Goal: Transaction & Acquisition: Obtain resource

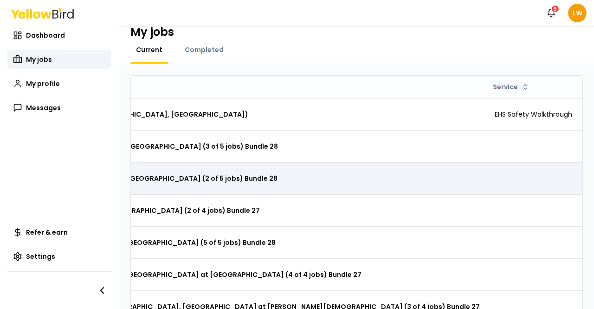
scroll to position [0, 268]
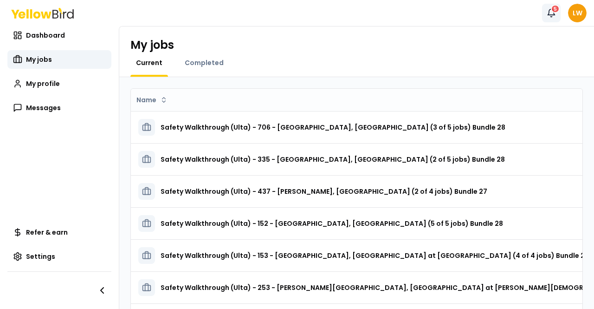
click at [555, 12] on div "5" at bounding box center [555, 9] width 9 height 8
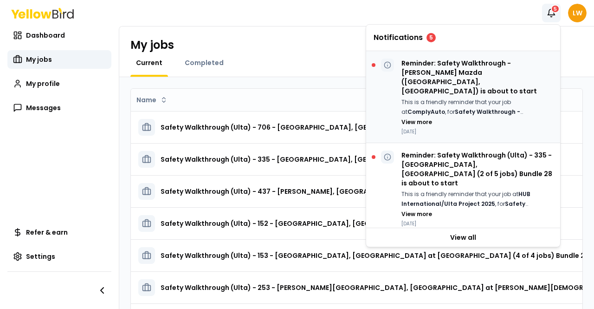
click at [508, 61] on p "Reminder: Safety Walkthrough - [PERSON_NAME] Mazda ([GEOGRAPHIC_DATA], [GEOGRAP…" at bounding box center [477, 77] width 151 height 37
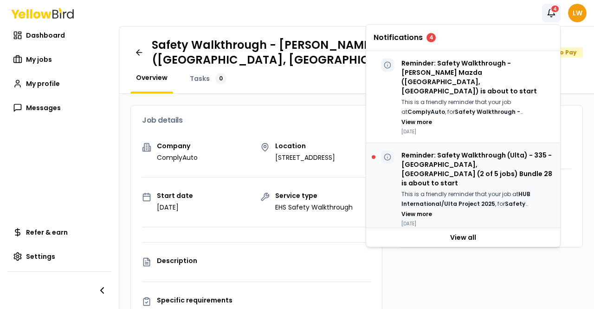
click at [485, 169] on div "Reminder: Safety Walkthrough (Ulta) - 335 - [GEOGRAPHIC_DATA], [GEOGRAPHIC_DATA…" at bounding box center [477, 188] width 151 height 77
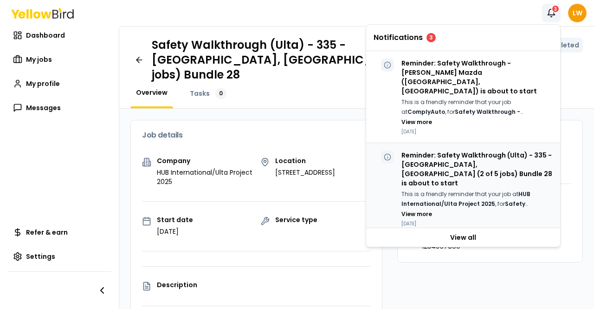
scroll to position [79, 0]
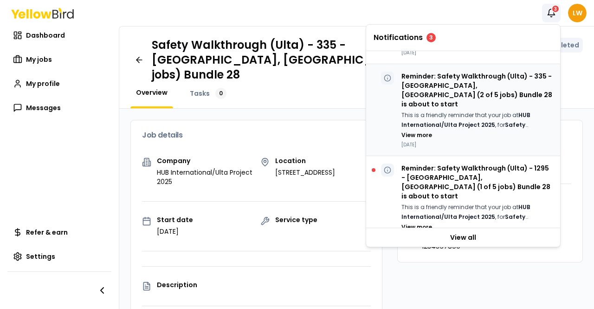
click at [485, 169] on p "Reminder: Safety Walkthrough (Ulta) - 1295 - [GEOGRAPHIC_DATA], [GEOGRAPHIC_DAT…" at bounding box center [477, 181] width 151 height 37
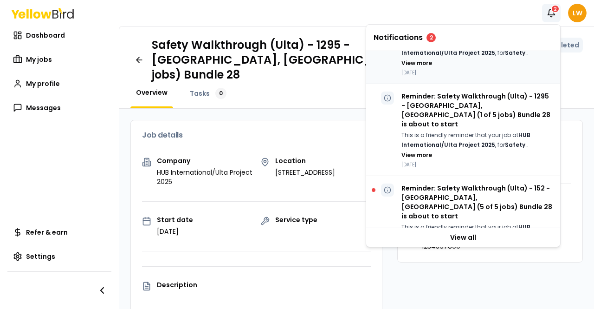
scroll to position [151, 0]
click at [475, 222] on p "This is a friendly reminder that your job at HUB International/Ulta Project 202…" at bounding box center [477, 231] width 151 height 19
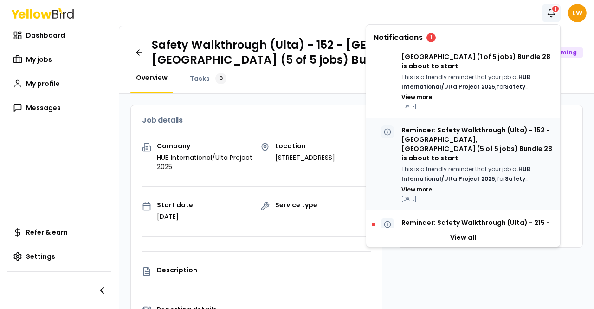
scroll to position [209, 0]
click at [475, 217] on p "Reminder: Safety Walkthrough (Ulta) - 215 - [GEOGRAPHIC_DATA], [GEOGRAPHIC_DATA…" at bounding box center [477, 235] width 151 height 37
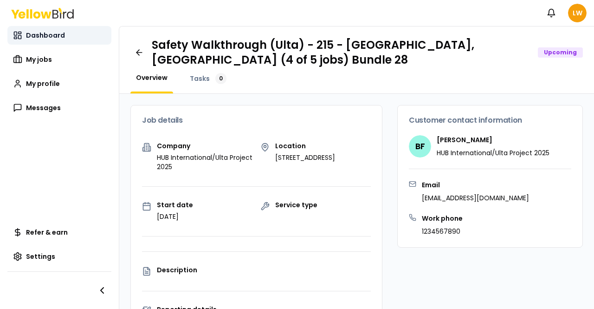
click at [43, 37] on span "Dashboard" at bounding box center [45, 35] width 39 height 9
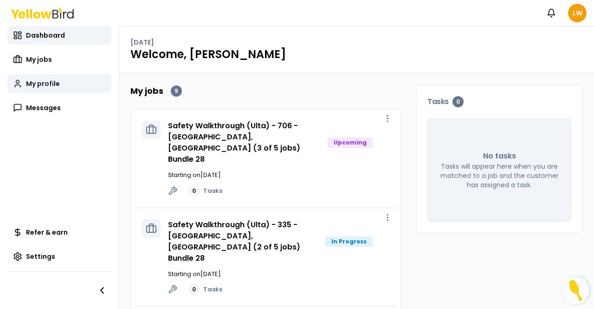
click at [36, 83] on span "My profile" at bounding box center [43, 83] width 34 height 9
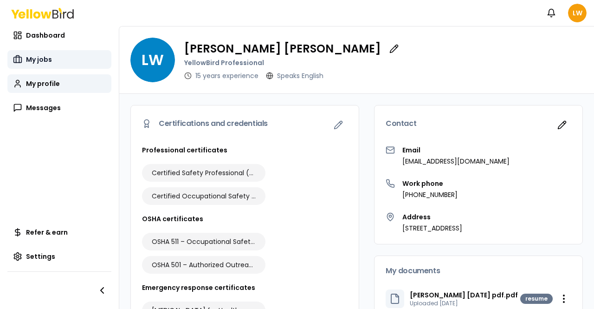
click at [43, 61] on span "My jobs" at bounding box center [39, 59] width 26 height 9
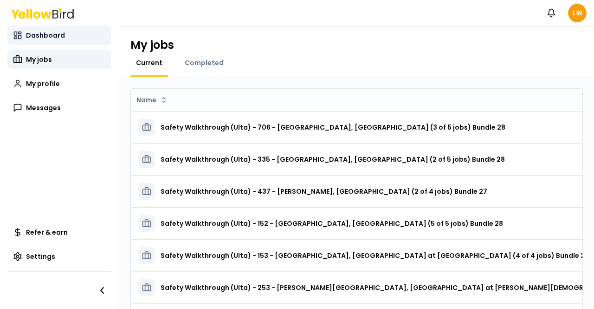
click at [45, 35] on span "Dashboard" at bounding box center [45, 35] width 39 height 9
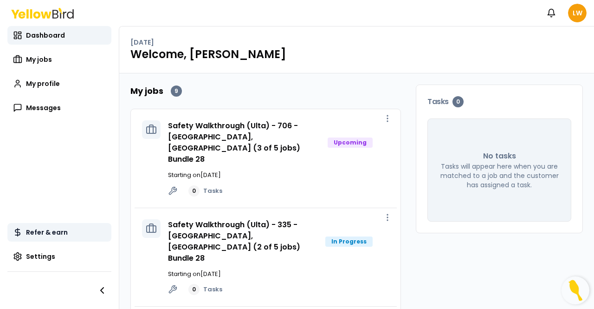
click at [50, 231] on span "Refer & earn" at bounding box center [47, 232] width 42 height 9
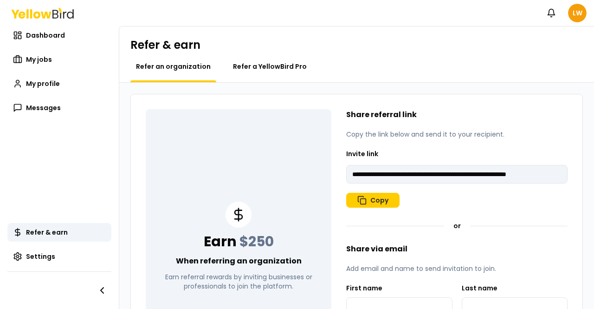
click at [267, 70] on span "Refer a YellowBird Pro" at bounding box center [270, 66] width 74 height 9
type input "**********"
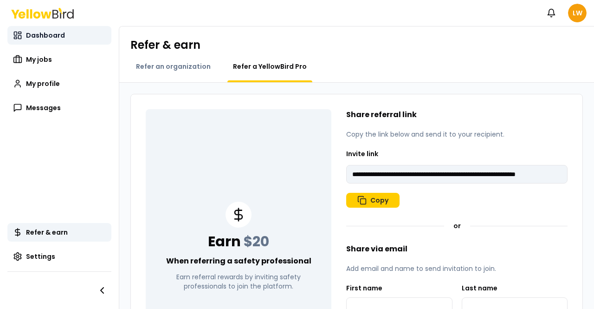
click at [50, 38] on span "Dashboard" at bounding box center [45, 35] width 39 height 9
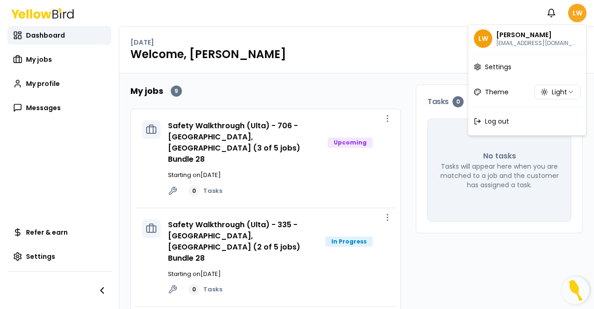
click at [575, 13] on html "Notifications LW Dashboard My jobs My profile Messages Refer & earn Settings [D…" at bounding box center [297, 154] width 594 height 309
